Goal: Transaction & Acquisition: Purchase product/service

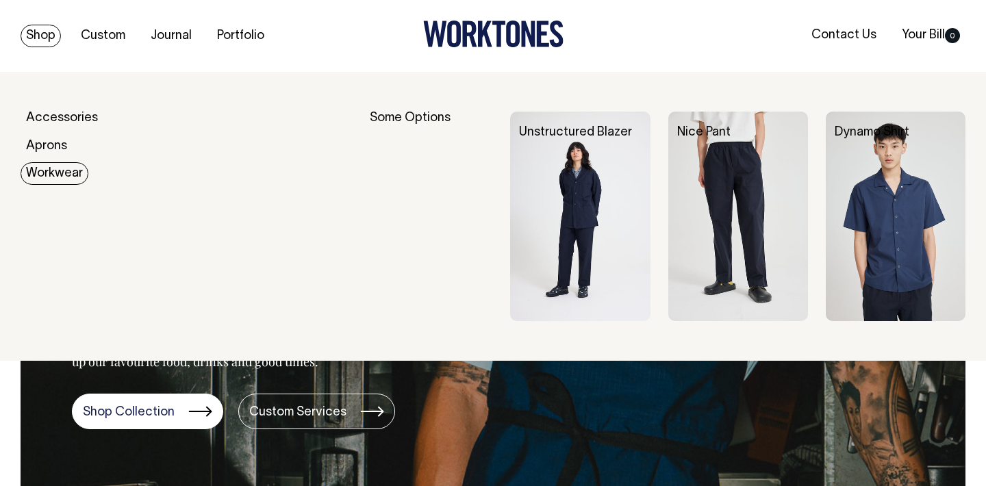
click at [51, 174] on link "Workwear" at bounding box center [55, 173] width 68 height 23
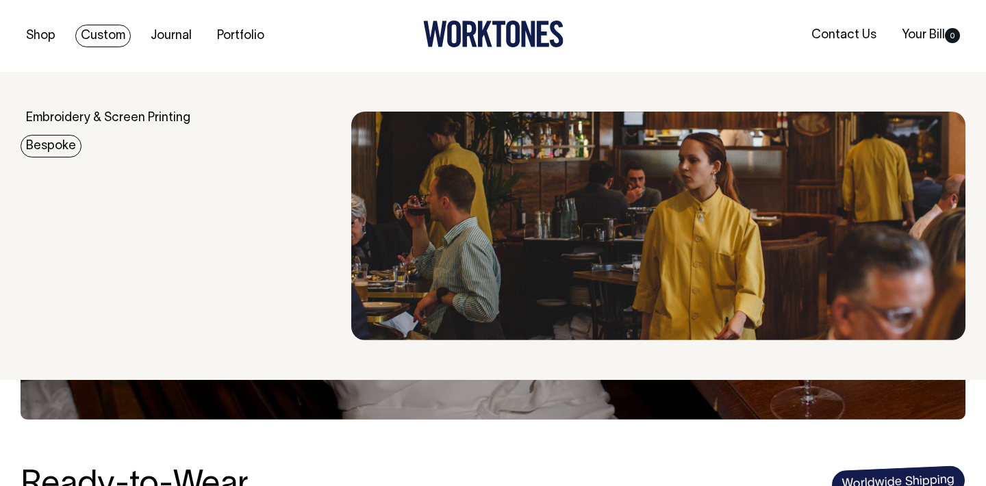
click at [66, 148] on link "Bespoke" at bounding box center [51, 146] width 61 height 23
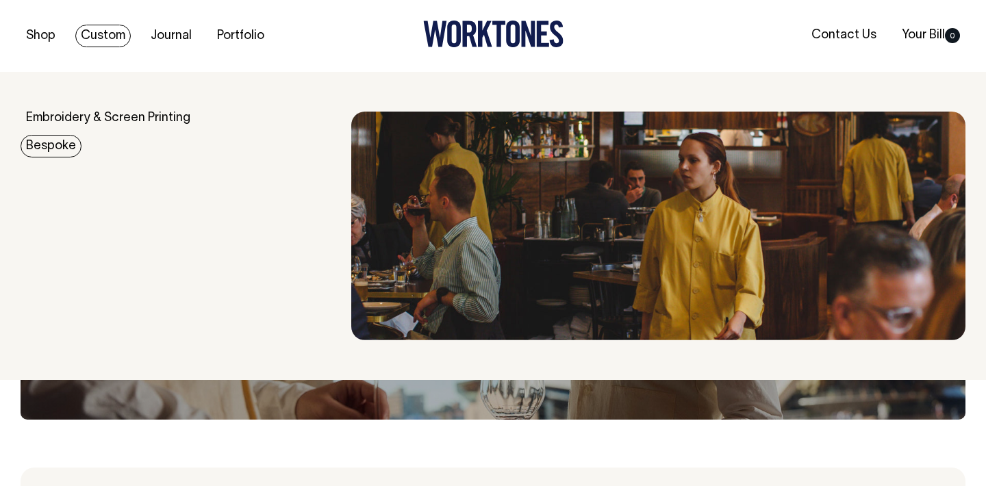
click at [66, 145] on link "Bespoke" at bounding box center [51, 146] width 61 height 23
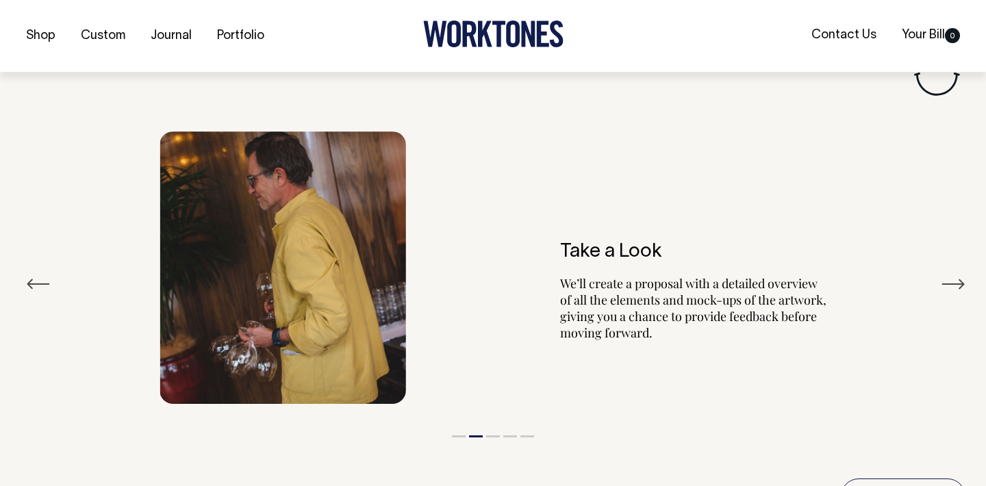
scroll to position [2371, 0]
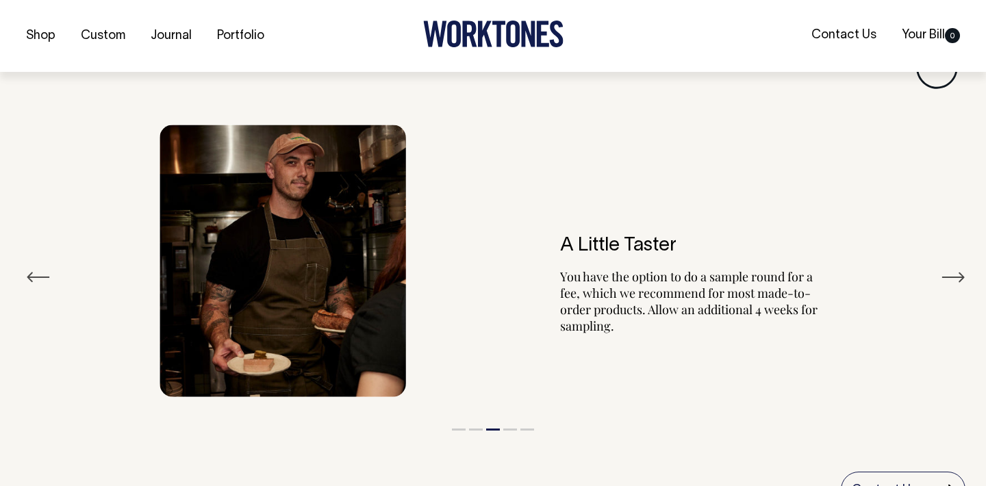
click at [953, 267] on button "Next" at bounding box center [953, 277] width 25 height 21
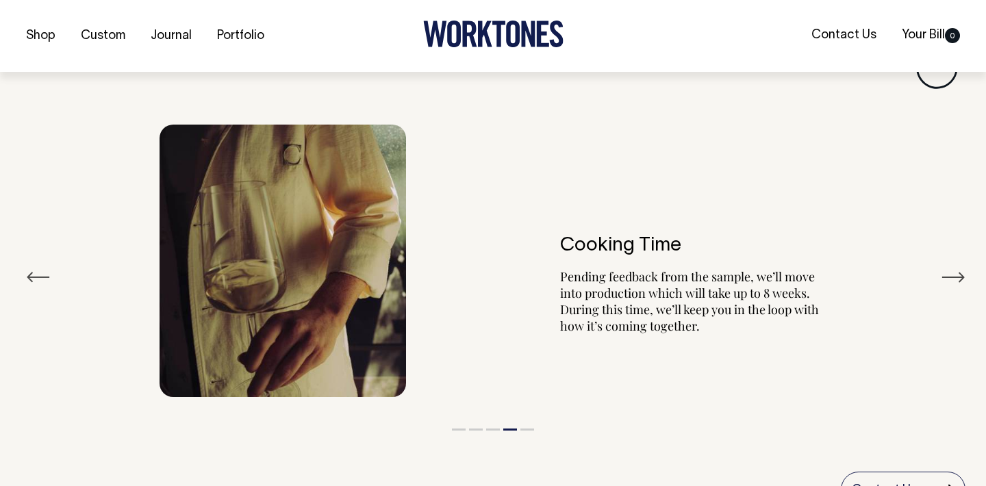
click at [953, 267] on button "Next" at bounding box center [953, 277] width 25 height 21
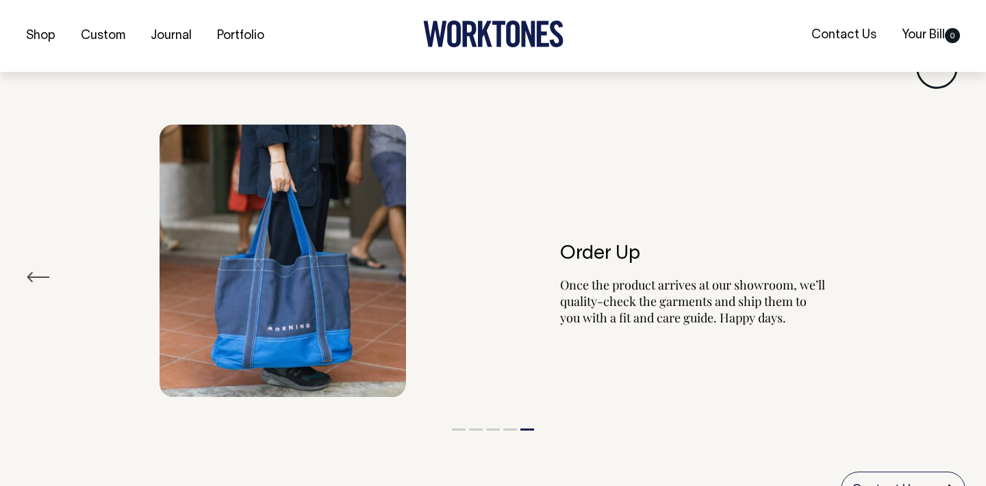
click at [953, 253] on div "Order Up Once the product arrives at our showroom, we’ll quality-check the garm…" at bounding box center [493, 261] width 945 height 314
click at [21, 255] on div "Order Up Once the product arrives at our showroom, we’ll quality-check the garm…" at bounding box center [493, 261] width 945 height 314
click at [27, 267] on button "Previous" at bounding box center [38, 277] width 25 height 21
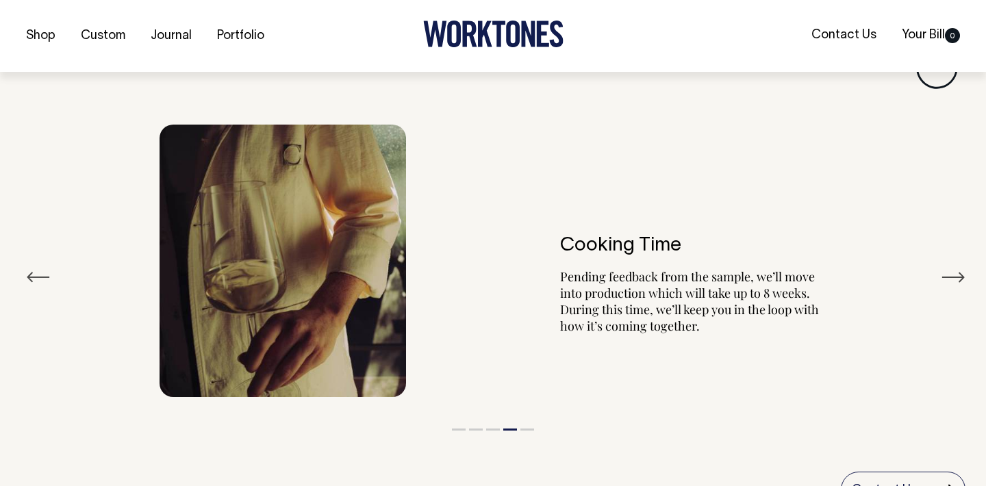
click at [28, 267] on button "Previous" at bounding box center [38, 277] width 25 height 21
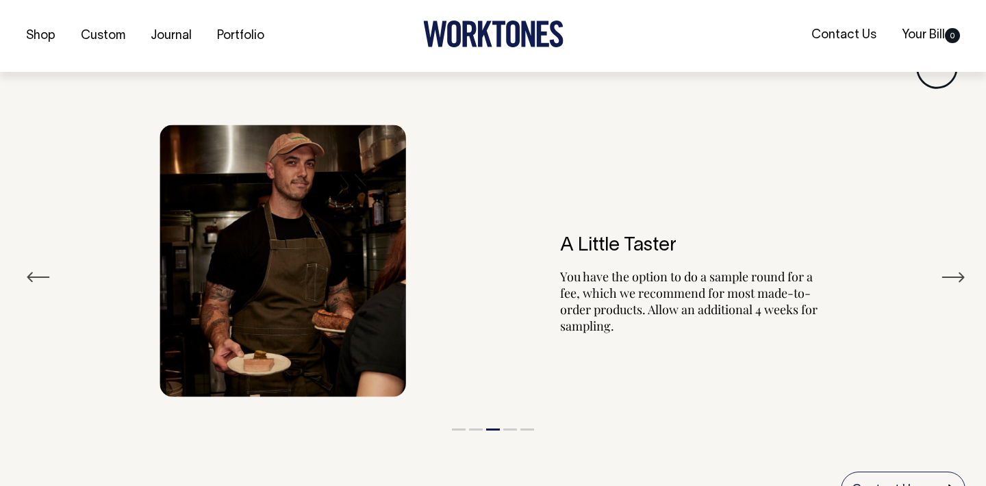
click at [28, 267] on button "Previous" at bounding box center [38, 277] width 25 height 21
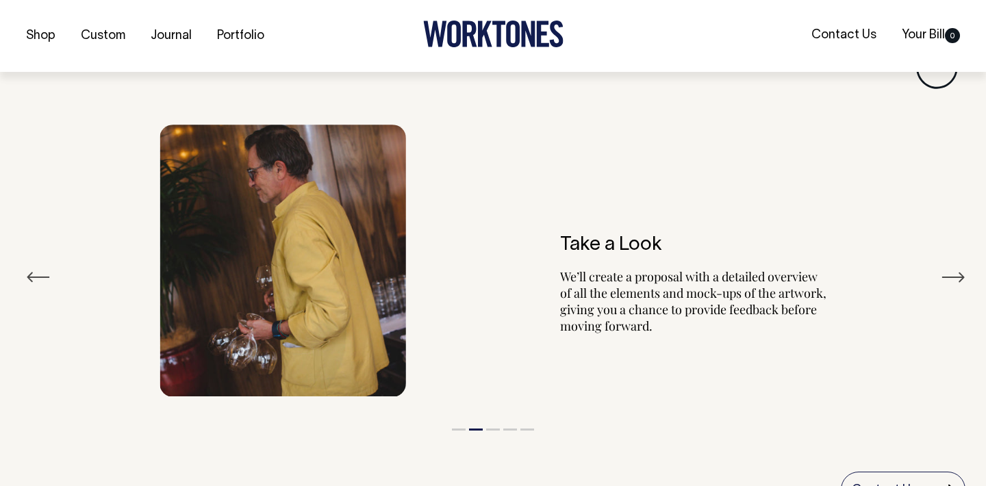
click at [28, 267] on button "Previous" at bounding box center [38, 277] width 25 height 21
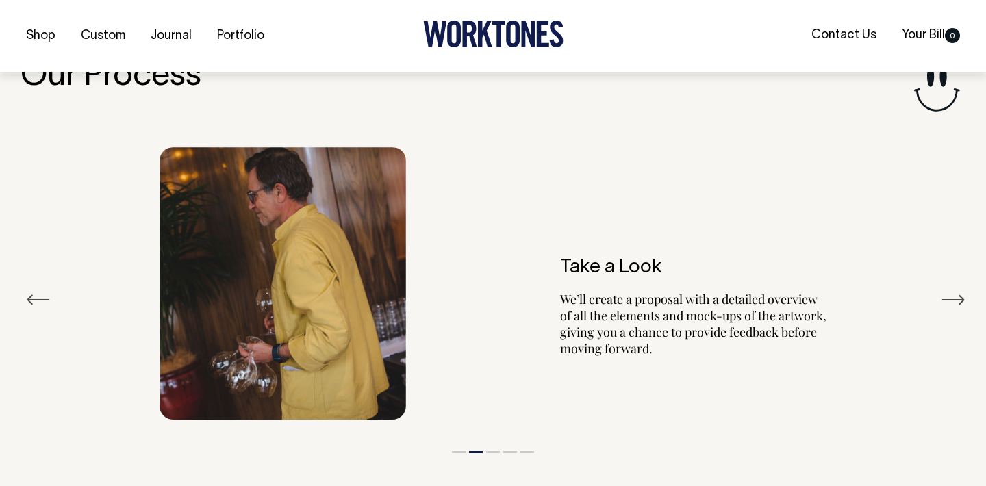
scroll to position [2351, 0]
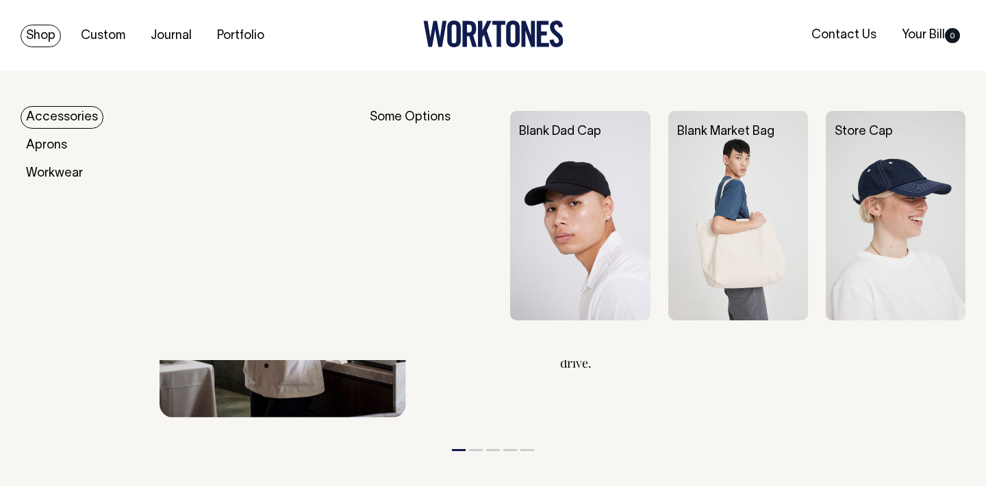
click at [37, 33] on link "Shop" at bounding box center [41, 36] width 40 height 23
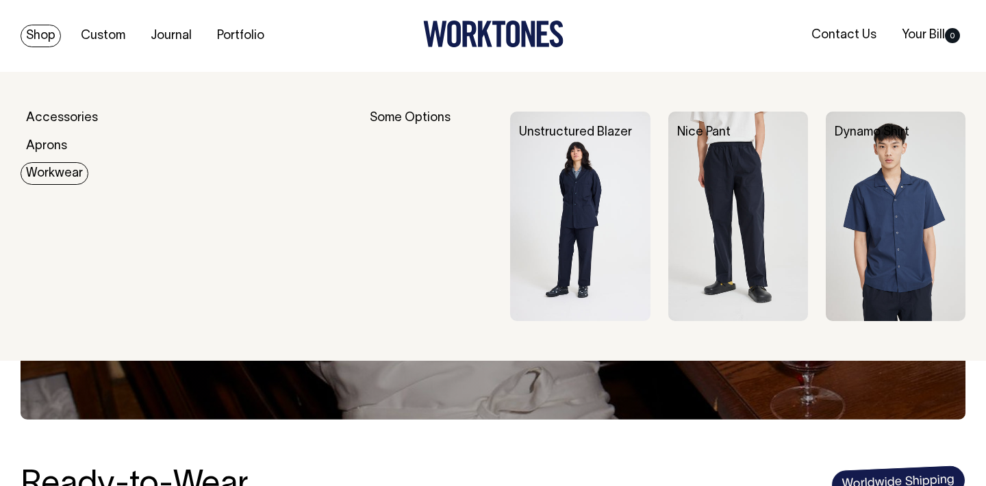
click at [52, 173] on link "Workwear" at bounding box center [55, 173] width 68 height 23
click at [877, 211] on img at bounding box center [896, 217] width 140 height 210
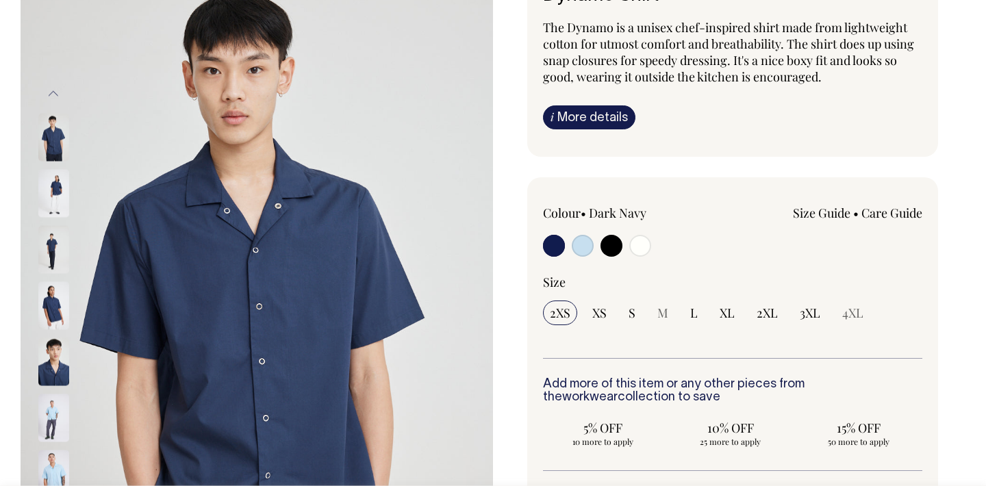
click at [634, 248] on input "radio" at bounding box center [640, 246] width 22 height 22
radio input "true"
select select "Off-White"
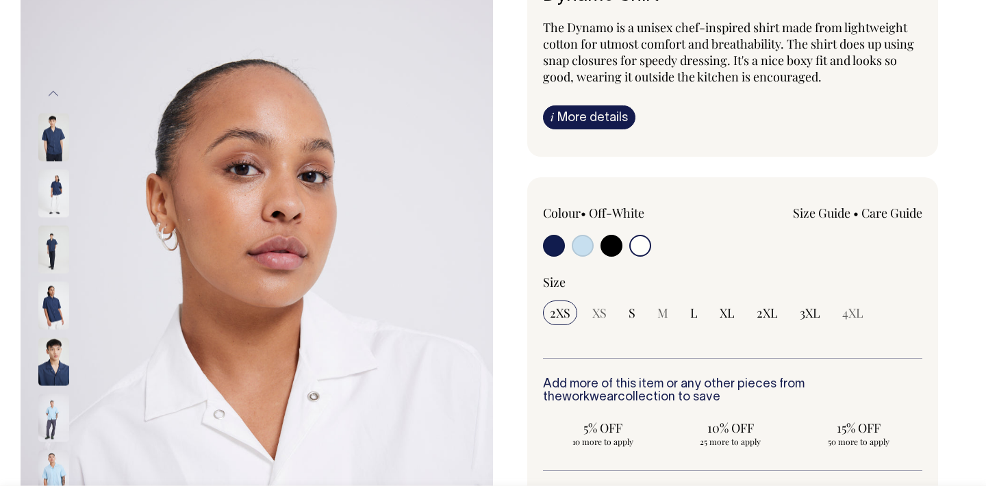
scroll to position [121, 0]
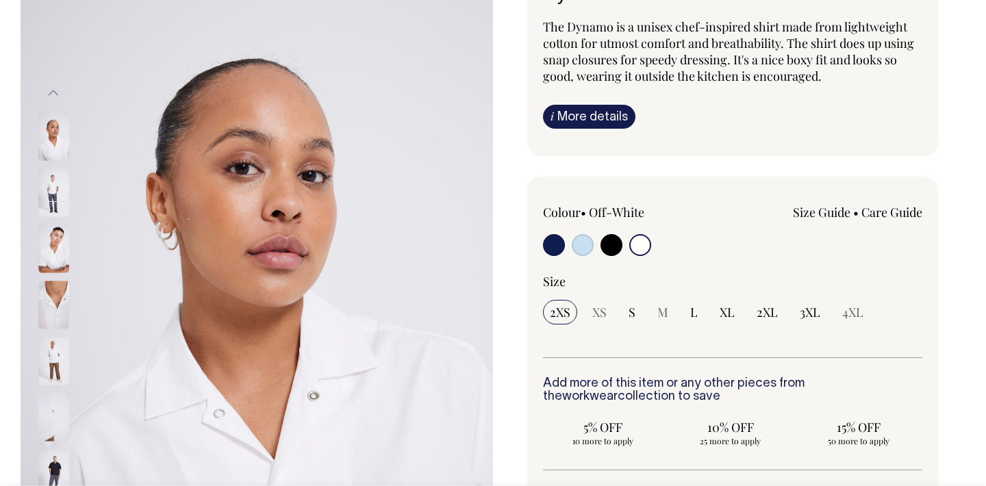
click at [54, 195] on img at bounding box center [53, 192] width 31 height 48
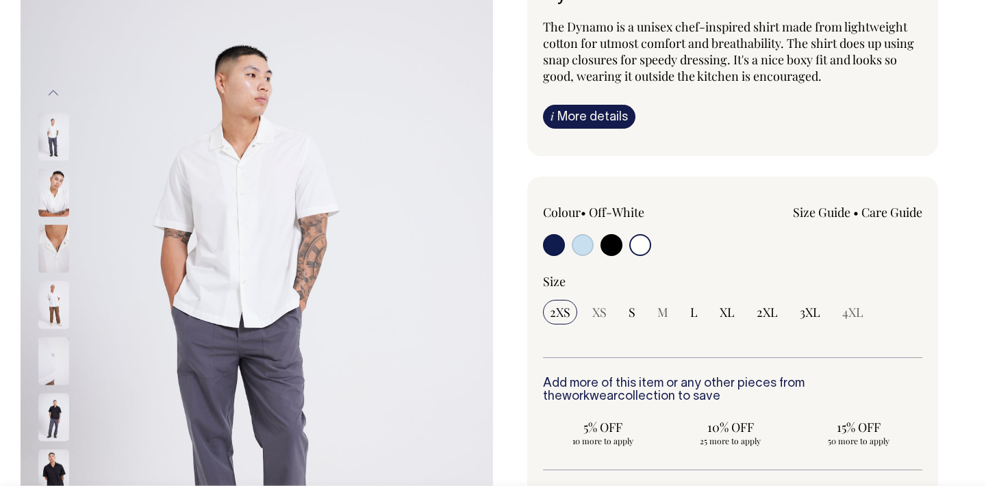
click at [52, 297] on img at bounding box center [53, 305] width 31 height 48
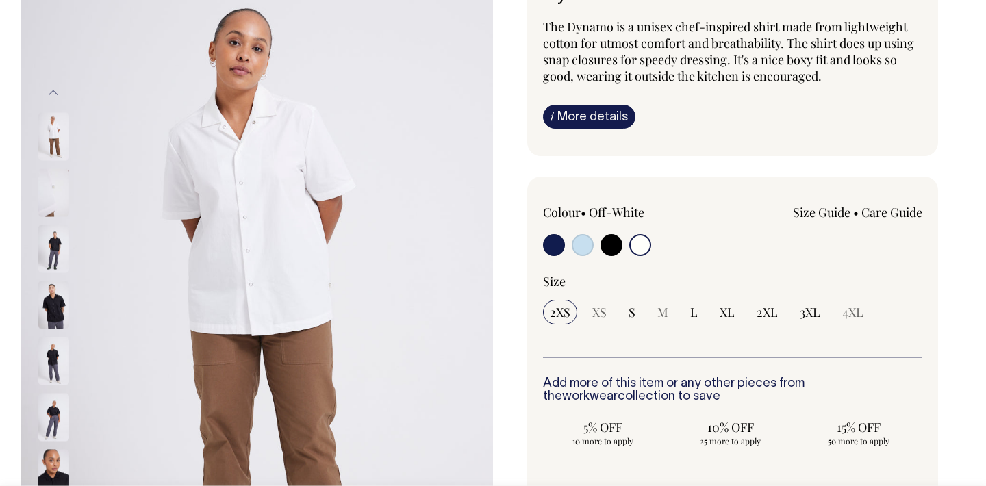
click at [47, 312] on img at bounding box center [53, 305] width 31 height 48
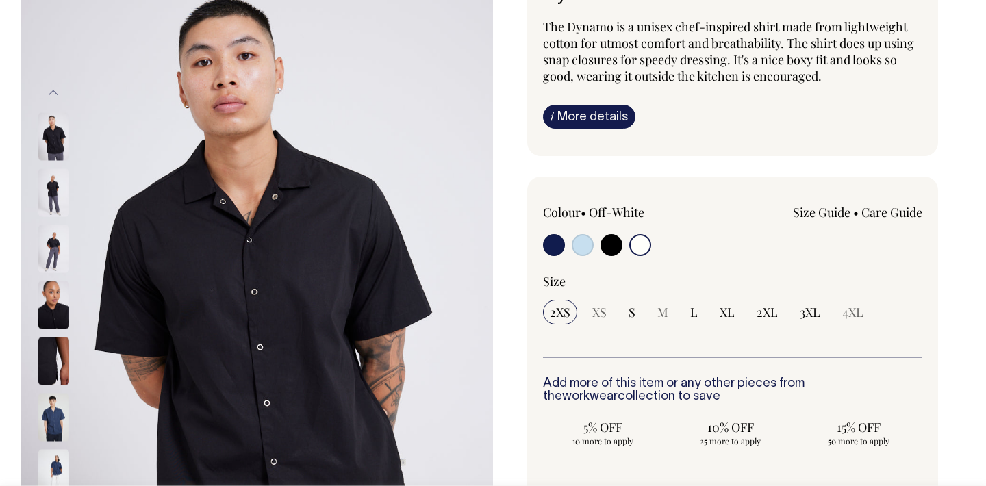
click at [49, 326] on img at bounding box center [53, 305] width 31 height 48
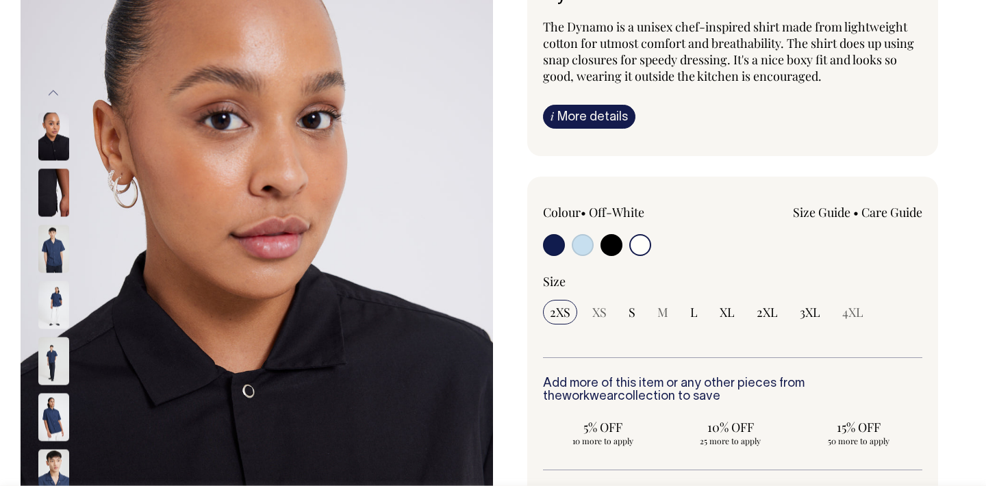
click at [53, 310] on img at bounding box center [53, 305] width 31 height 48
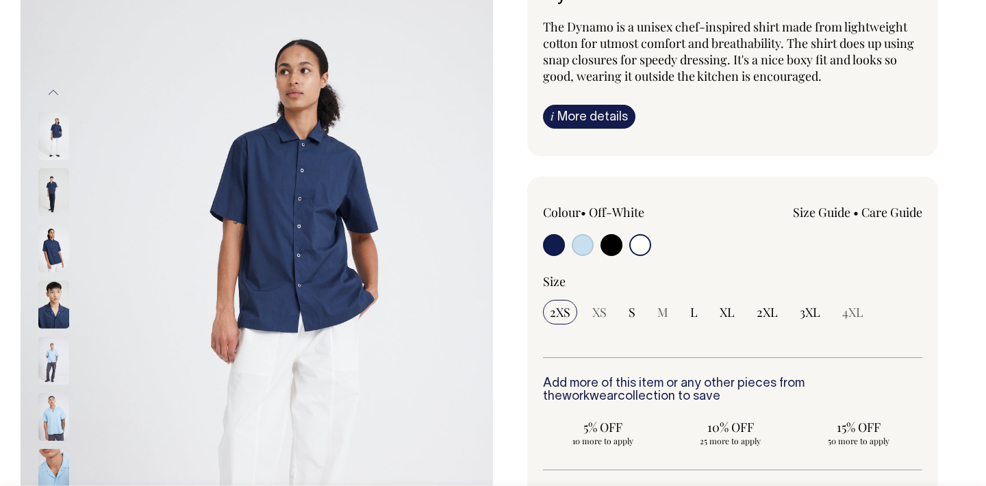
click at [54, 190] on img at bounding box center [53, 192] width 31 height 48
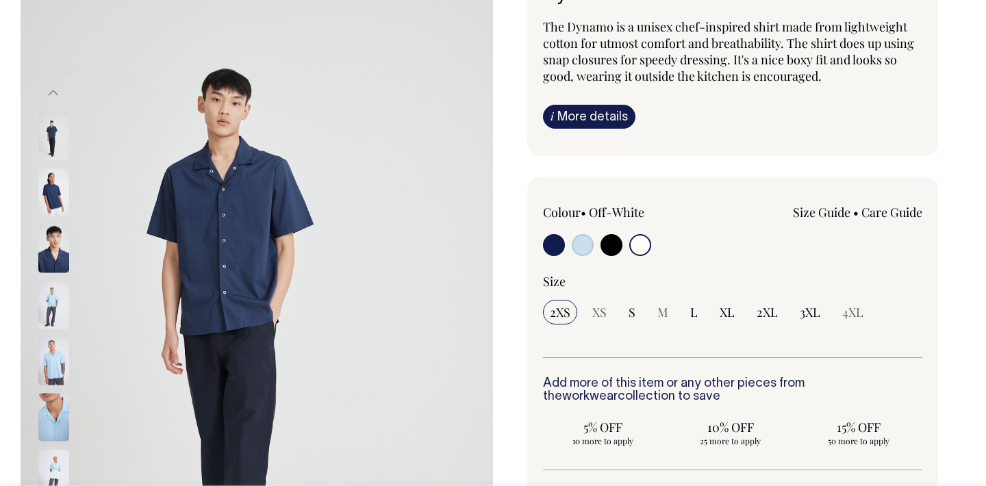
click at [46, 142] on img at bounding box center [53, 136] width 31 height 48
click at [45, 192] on img at bounding box center [53, 192] width 31 height 48
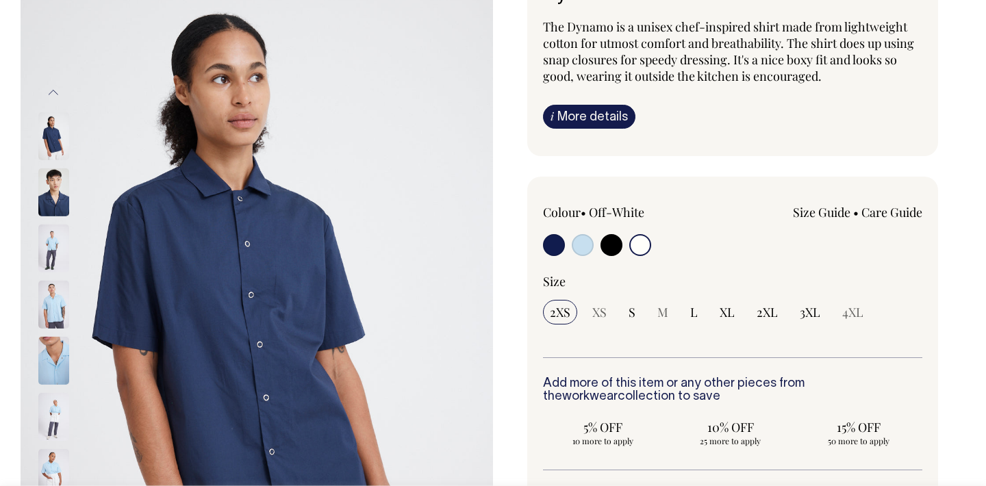
click at [56, 240] on img at bounding box center [53, 249] width 31 height 48
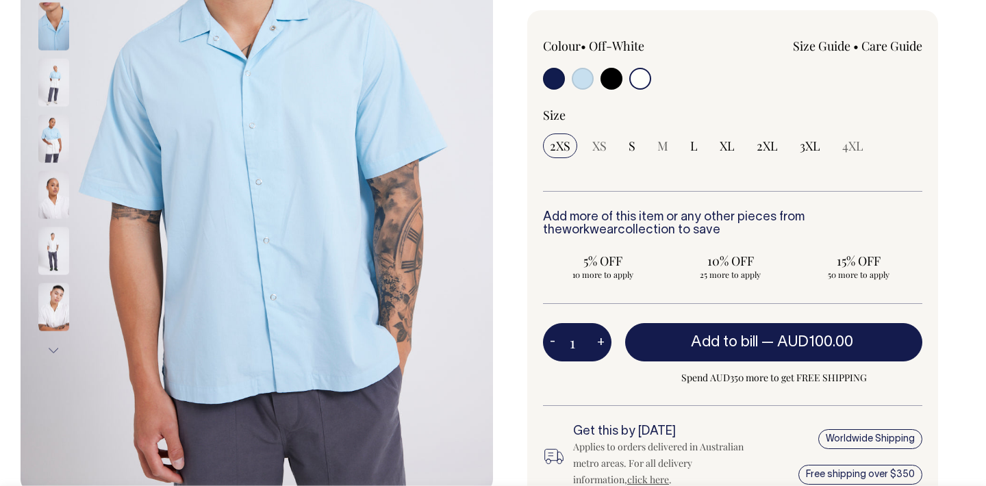
scroll to position [288, 0]
click at [48, 349] on button "Next" at bounding box center [53, 349] width 21 height 31
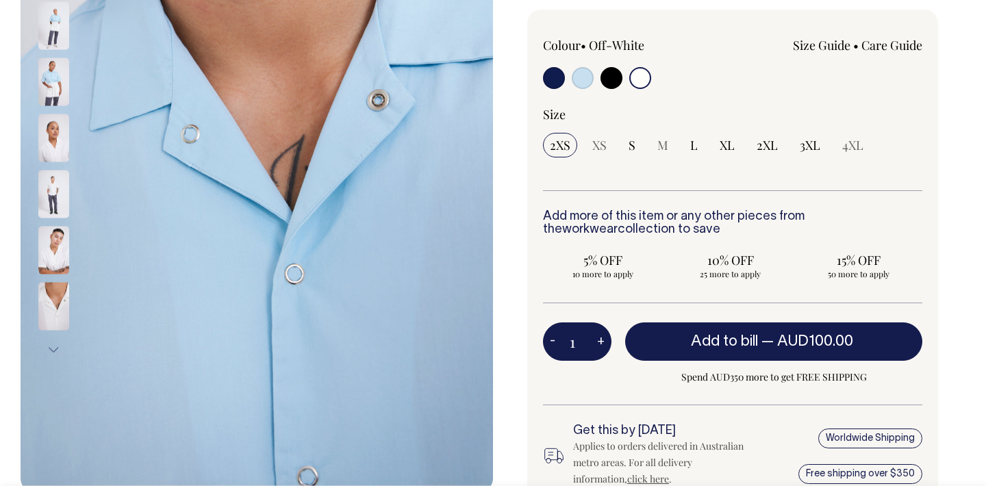
click at [50, 297] on img at bounding box center [53, 306] width 31 height 48
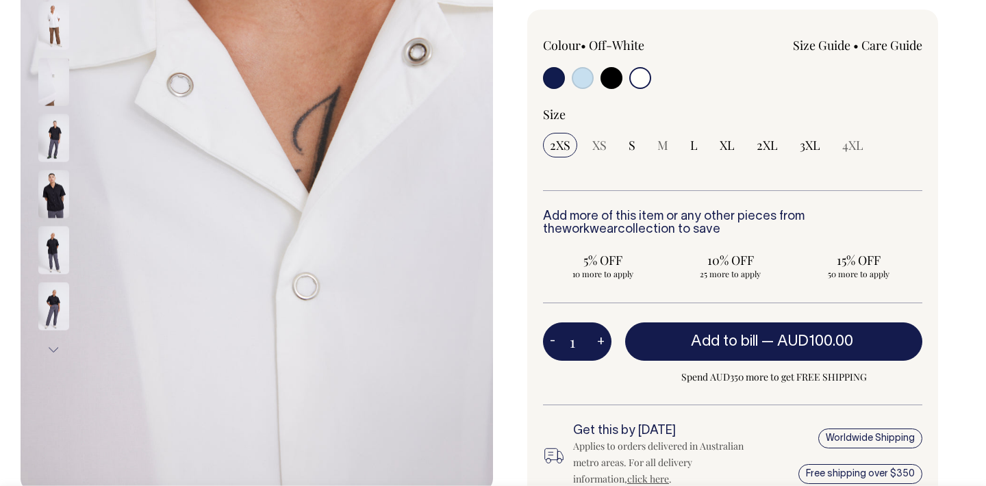
click at [43, 175] on img at bounding box center [53, 194] width 31 height 48
